Goal: Check status: Check status

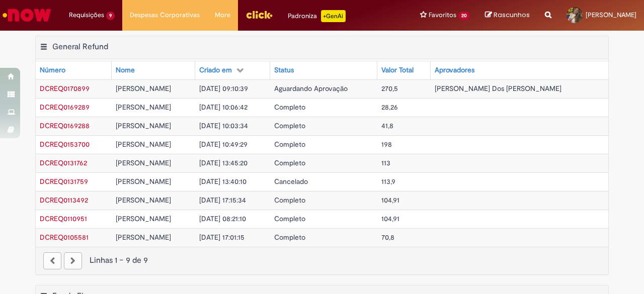
click at [333, 87] on span "Aguardando Aprovação" at bounding box center [310, 88] width 73 height 9
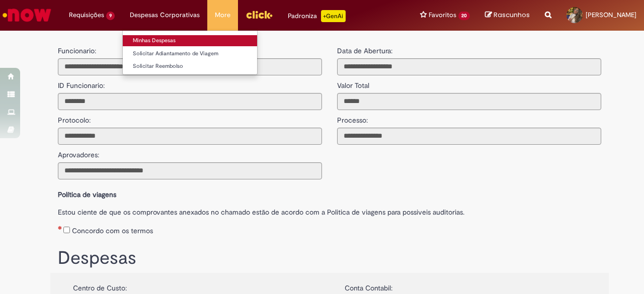
click at [203, 41] on link "Minhas Despesas" at bounding box center [190, 40] width 134 height 11
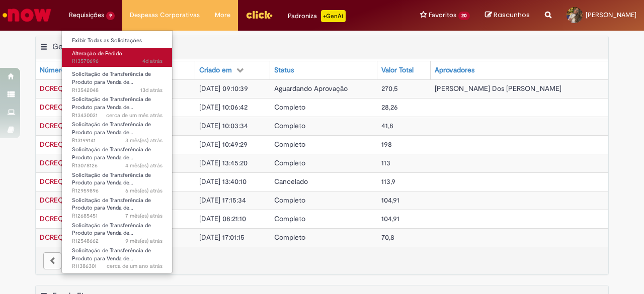
click at [112, 63] on span "4d atrás 4 [PERSON_NAME] atrás R13570696" at bounding box center [117, 61] width 91 height 8
click at [104, 57] on span "Alteração de Pedido" at bounding box center [97, 54] width 50 height 8
